Goal: Navigation & Orientation: Find specific page/section

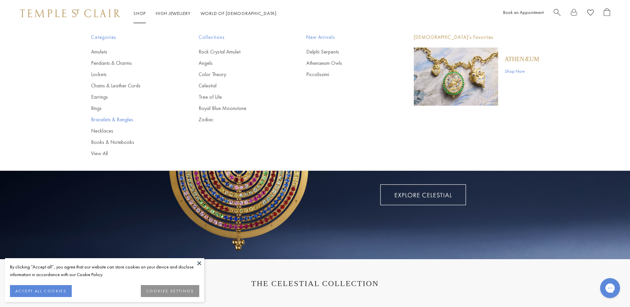
click at [105, 120] on link "Bracelets & Bangles" at bounding box center [131, 119] width 81 height 7
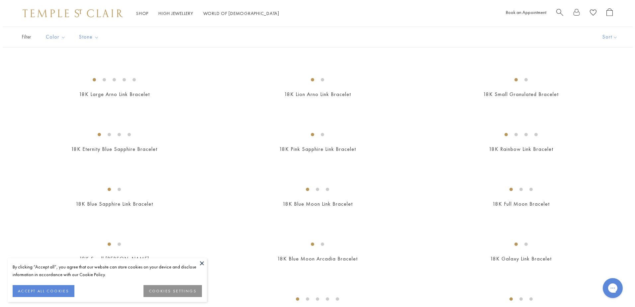
scroll to position [367, 0]
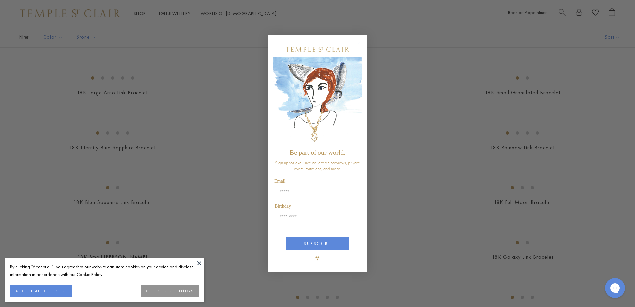
click at [164, 208] on div "Close dialog Be part of our world. Sign up for exclusive collection previews, p…" at bounding box center [317, 153] width 635 height 307
click at [355, 42] on icon "Close dialog" at bounding box center [359, 43] width 8 height 8
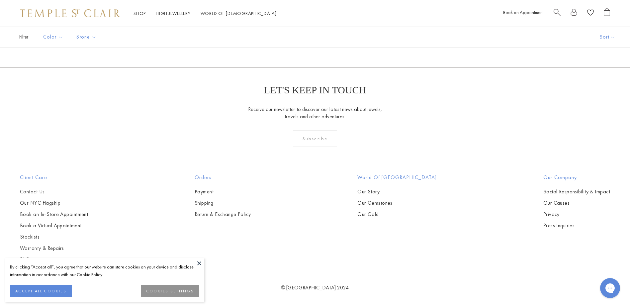
scroll to position [2788, 0]
click at [198, 263] on button at bounding box center [199, 263] width 10 height 10
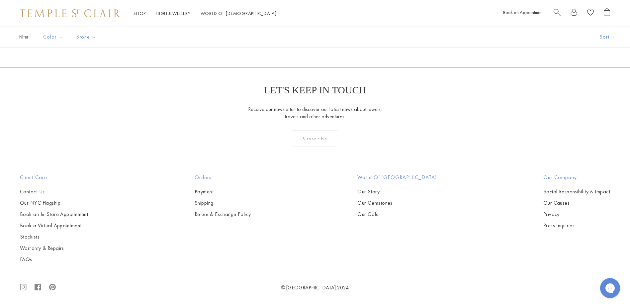
scroll to position [3074, 0]
click at [387, 192] on link "Our Story" at bounding box center [396, 191] width 79 height 7
click at [37, 203] on link "Our NYC Flagship" at bounding box center [54, 202] width 68 height 7
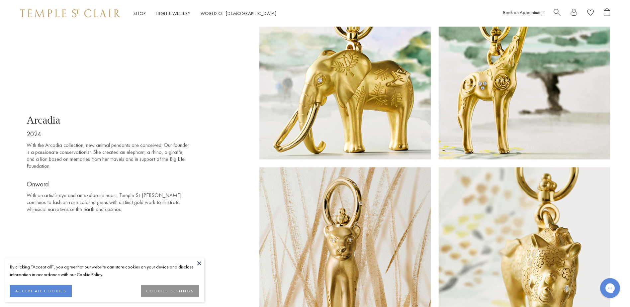
scroll to position [5476, 0]
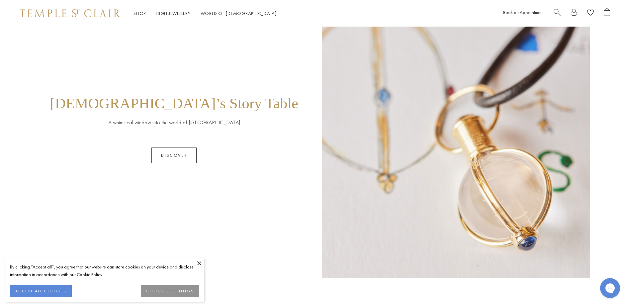
scroll to position [683, 0]
